Goal: Task Accomplishment & Management: Manage account settings

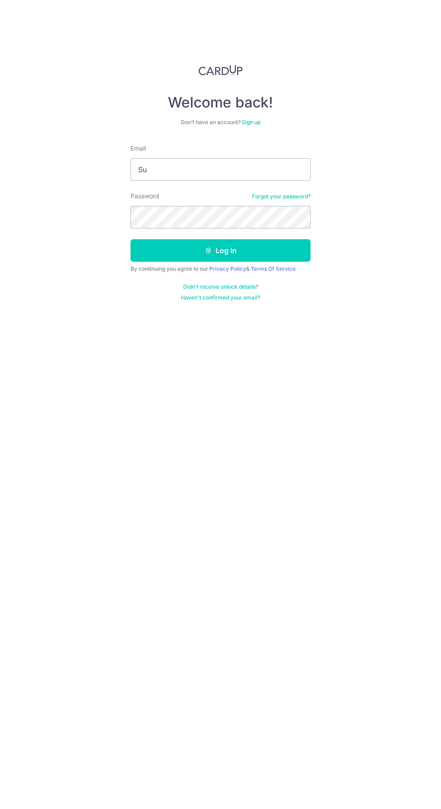
type input "[DOMAIN_NAME][EMAIL_ADDRESS][DOMAIN_NAME]"
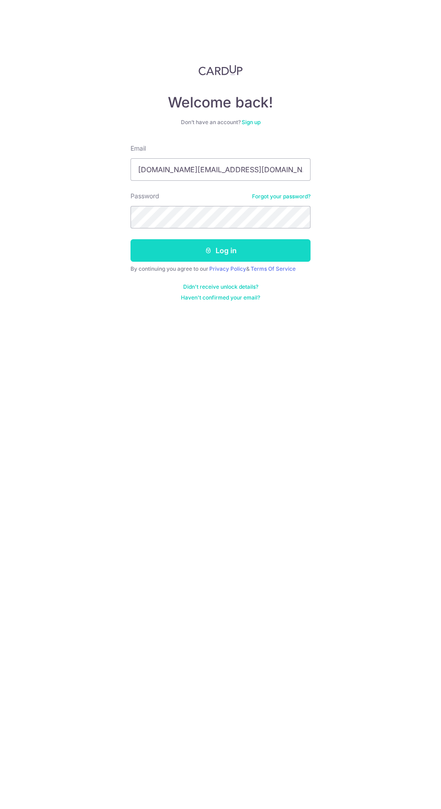
click at [295, 248] on button "Log in" at bounding box center [220, 250] width 180 height 22
